Goal: Task Accomplishment & Management: Manage account settings

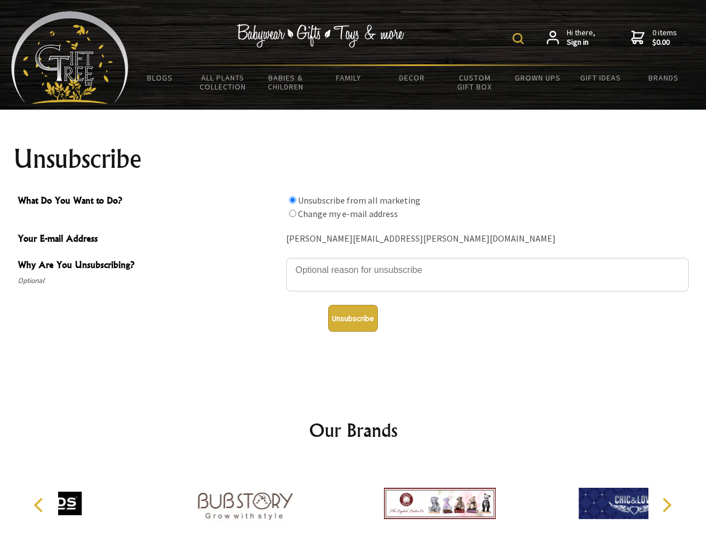
click at [520, 39] on img at bounding box center [517, 38] width 11 height 11
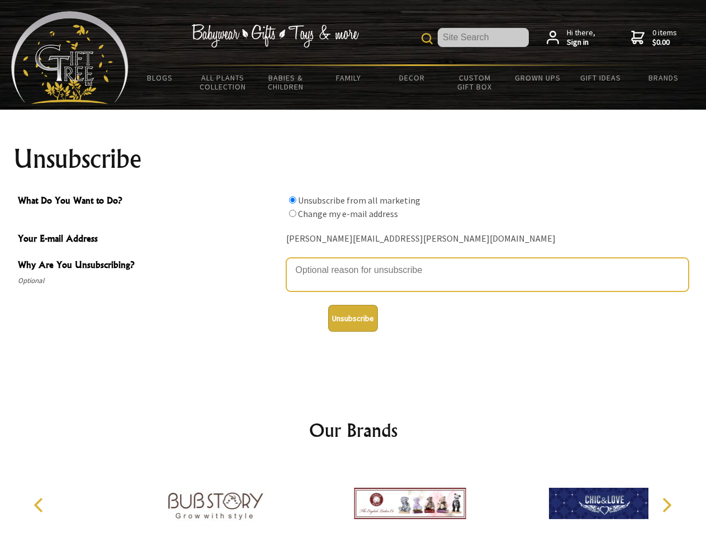
click at [353, 262] on textarea "Why Are You Unsubscribing?" at bounding box center [487, 275] width 402 height 34
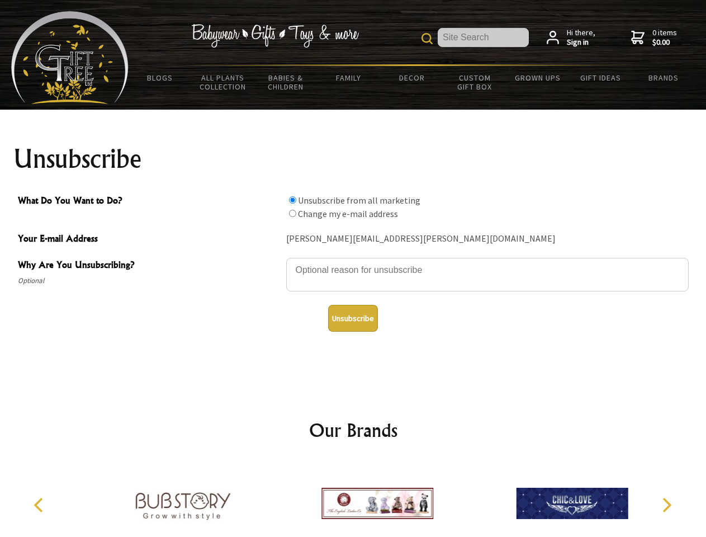
click at [292, 200] on input "What Do You Want to Do?" at bounding box center [292, 199] width 7 height 7
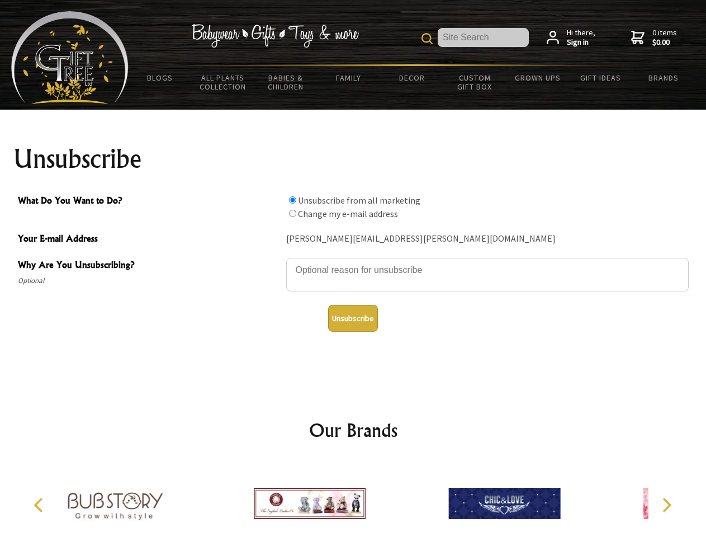
click at [292, 213] on input "What Do You Want to Do?" at bounding box center [292, 213] width 7 height 7
radio input "true"
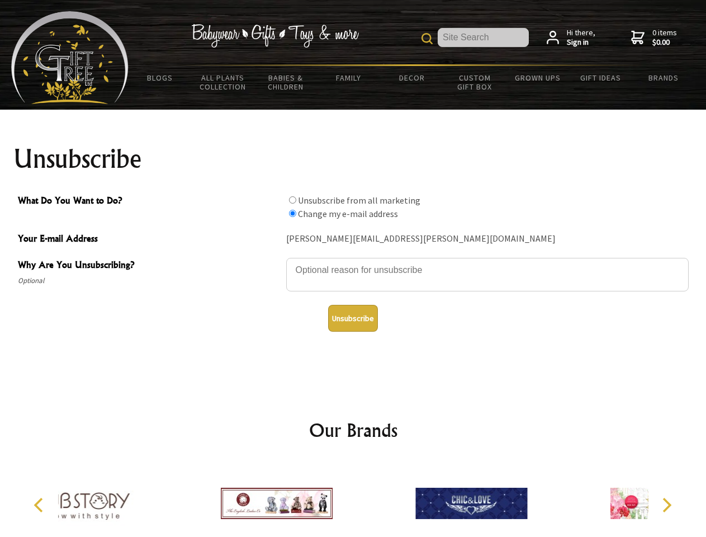
click at [353, 318] on button "Unsubscribe" at bounding box center [353, 318] width 50 height 27
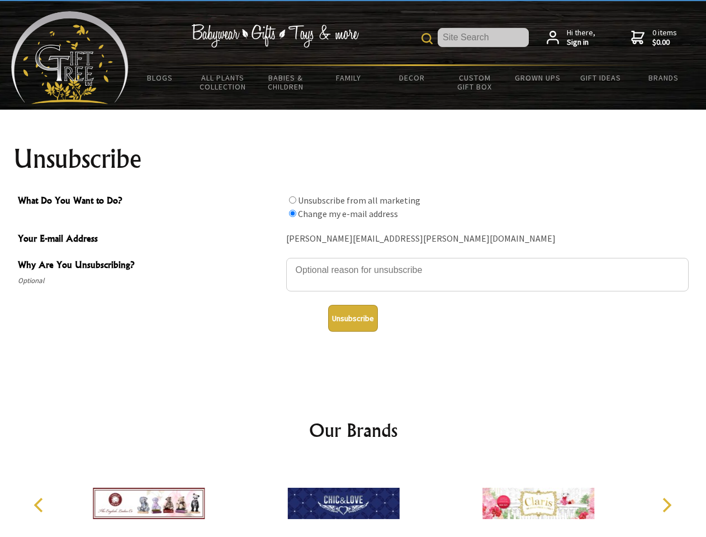
click at [40, 505] on icon "Previous" at bounding box center [39, 504] width 15 height 15
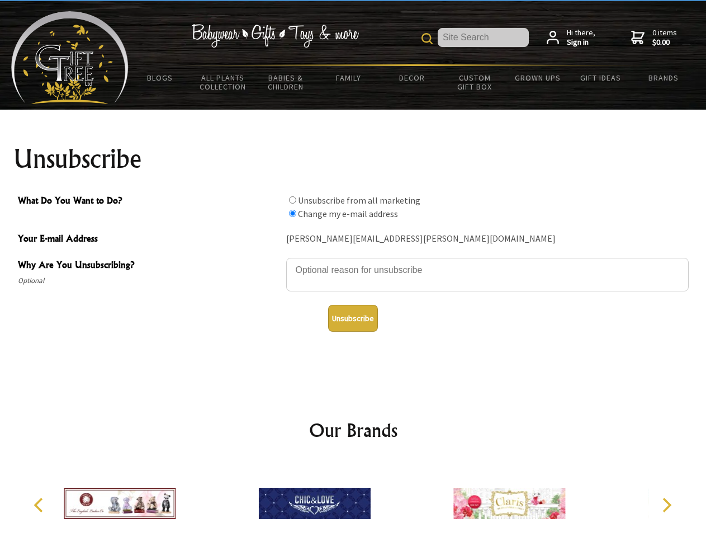
click at [666, 505] on icon "Next" at bounding box center [665, 504] width 15 height 15
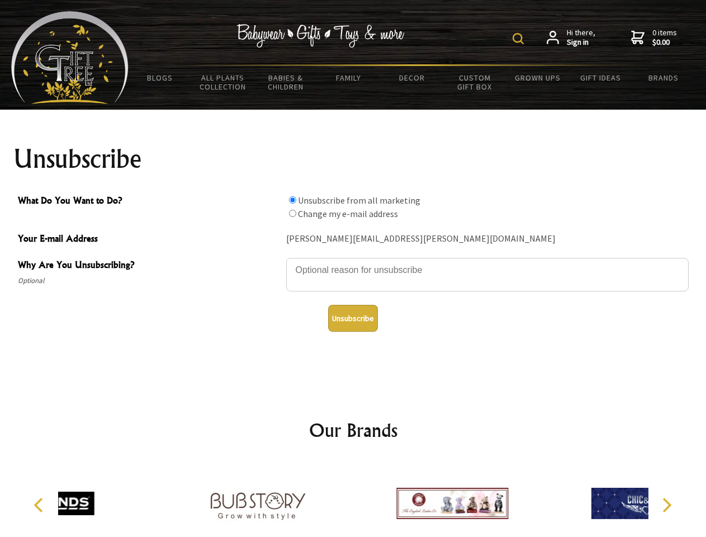
click at [520, 39] on img at bounding box center [517, 38] width 11 height 11
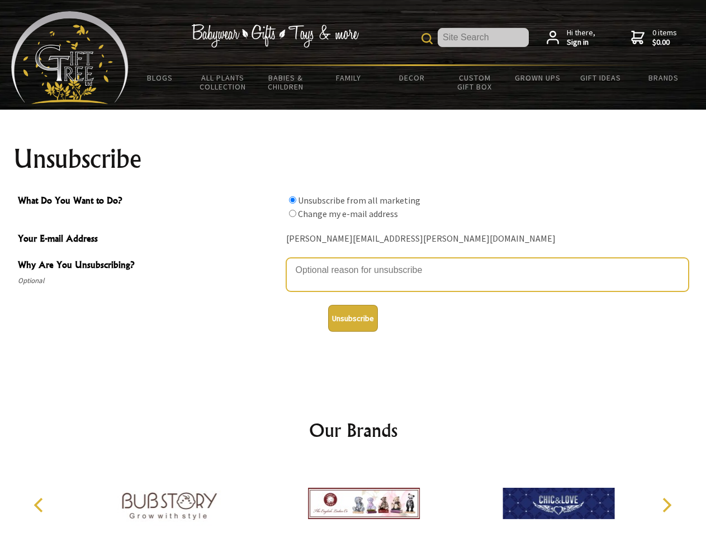
click at [353, 262] on textarea "Why Are You Unsubscribing?" at bounding box center [487, 275] width 402 height 34
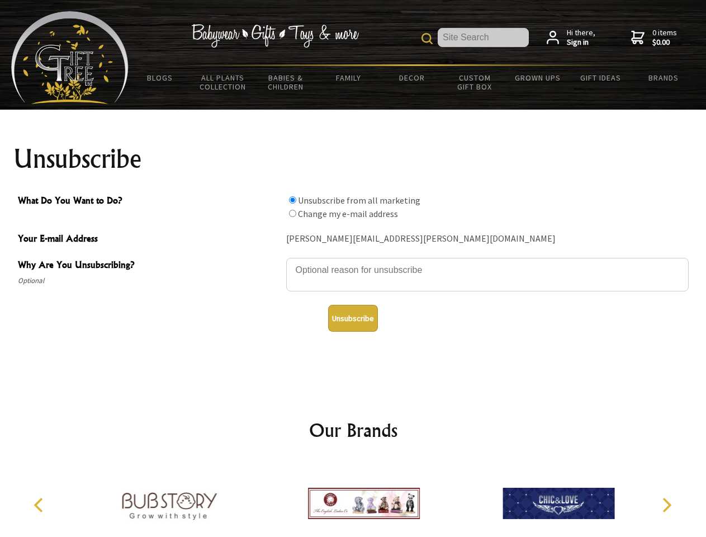
click at [292, 200] on input "What Do You Want to Do?" at bounding box center [292, 199] width 7 height 7
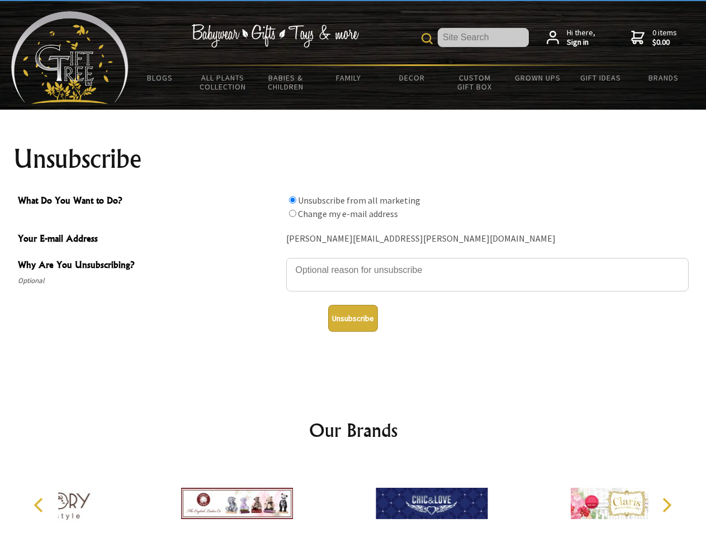
click at [292, 213] on input "What Do You Want to Do?" at bounding box center [292, 213] width 7 height 7
radio input "true"
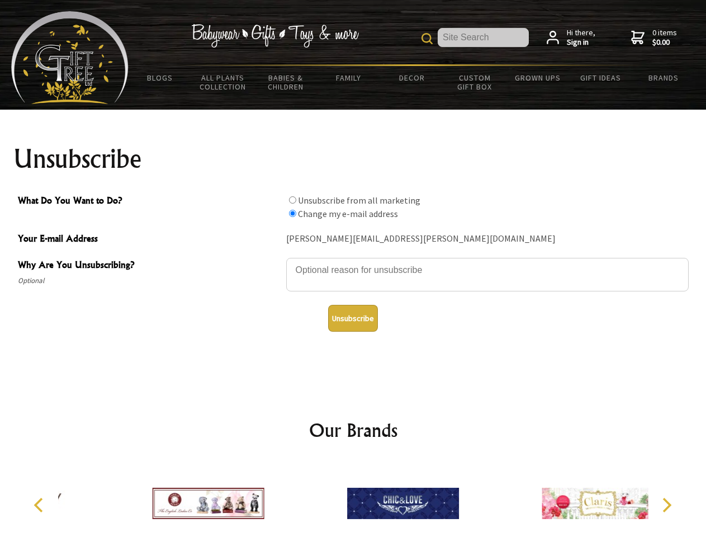
click at [353, 318] on button "Unsubscribe" at bounding box center [353, 318] width 50 height 27
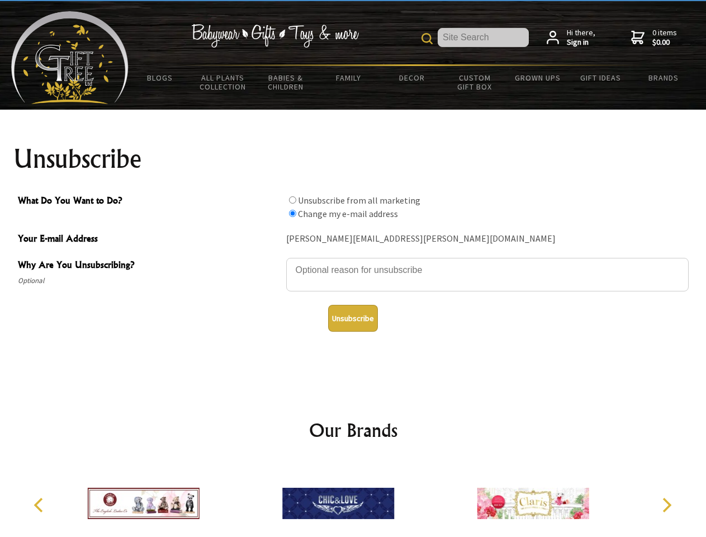
click at [353, 499] on img at bounding box center [338, 503] width 112 height 84
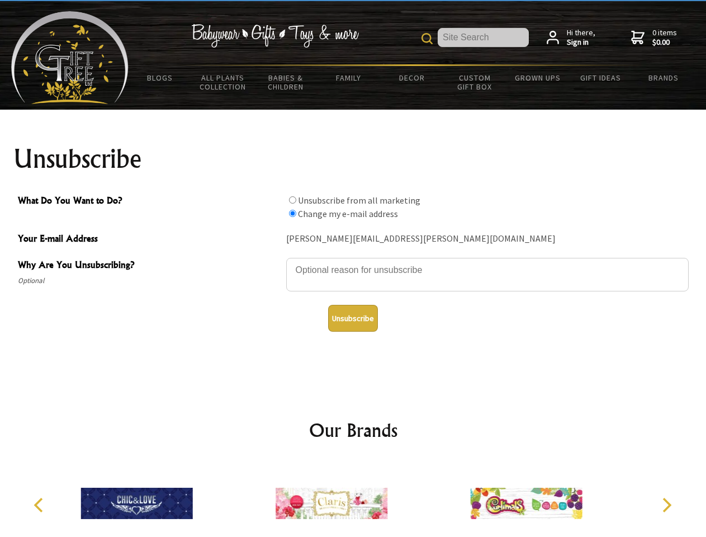
click at [40, 505] on icon "Previous" at bounding box center [39, 504] width 15 height 15
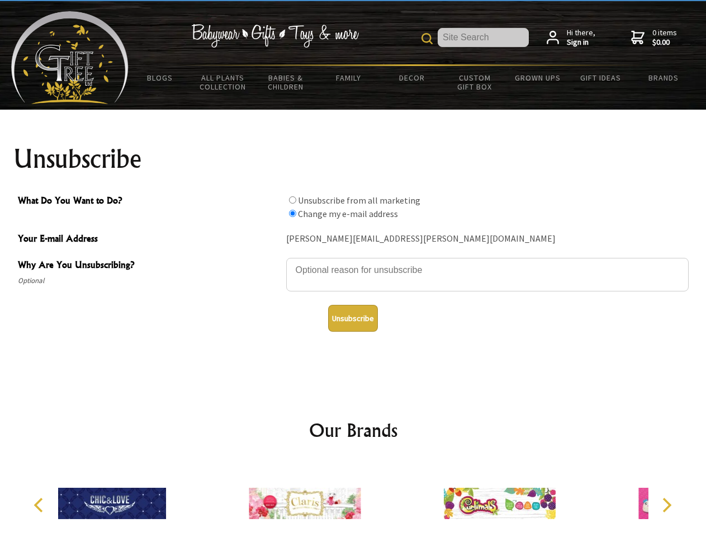
click at [666, 505] on icon "Next" at bounding box center [665, 504] width 15 height 15
